Goal: Check status

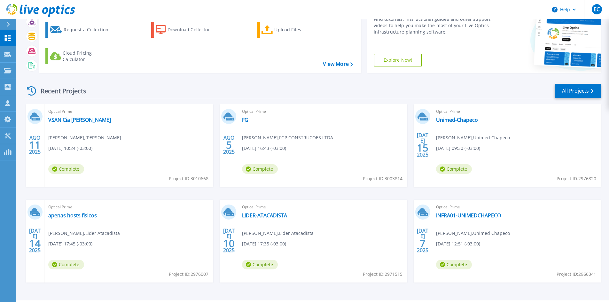
scroll to position [52, 0]
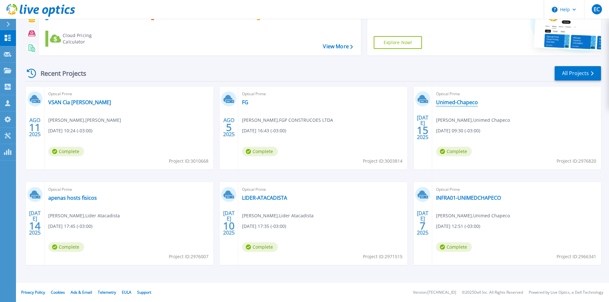
click at [459, 104] on link "Unimed-Chapeco" at bounding box center [457, 102] width 42 height 6
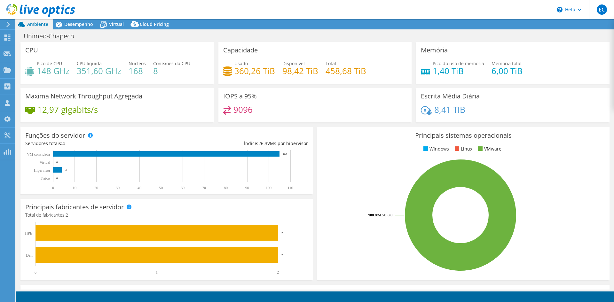
select select "USD"
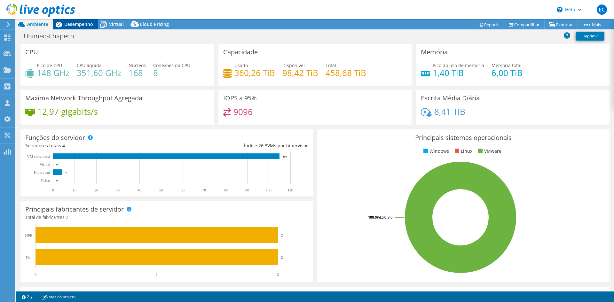
click at [81, 27] on div "Desempenho" at bounding box center [75, 24] width 45 height 10
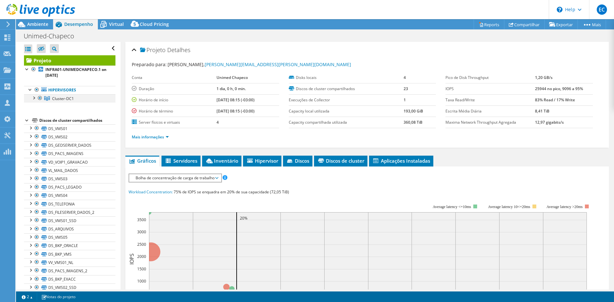
click at [31, 98] on div at bounding box center [33, 97] width 6 height 6
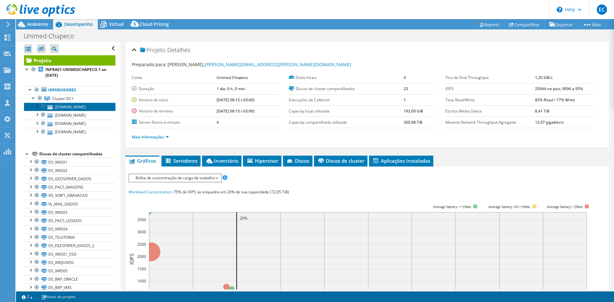
click at [76, 106] on link "esx1.unimedcco.unimedchapeco.com.br" at bounding box center [69, 107] width 91 height 8
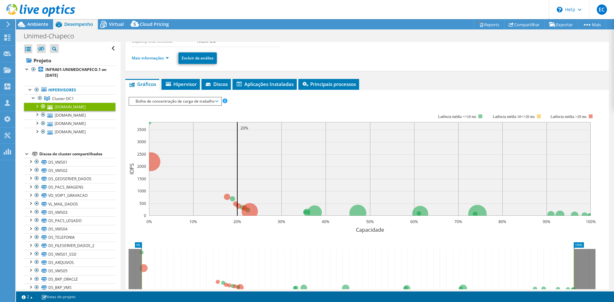
scroll to position [32, 0]
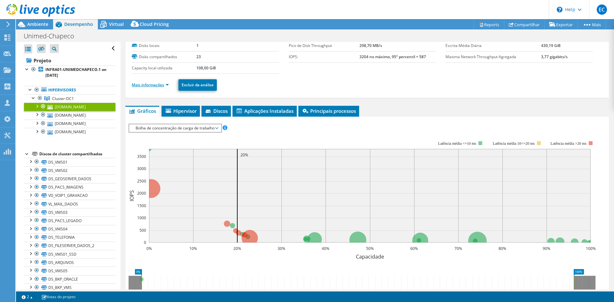
click at [168, 84] on link "Mais informações" at bounding box center [150, 84] width 37 height 5
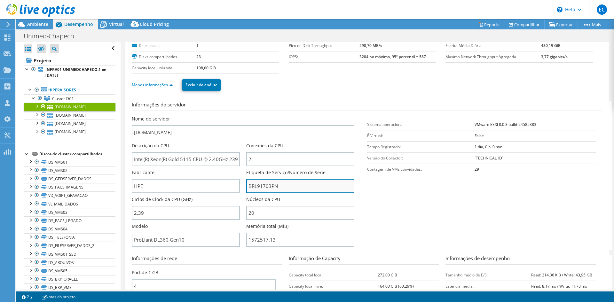
click at [269, 188] on input "BRL91703PN" at bounding box center [300, 186] width 108 height 14
click at [280, 82] on ul "Menos informações Excluir da análise" at bounding box center [367, 84] width 471 height 13
